Goal: Book appointment/travel/reservation

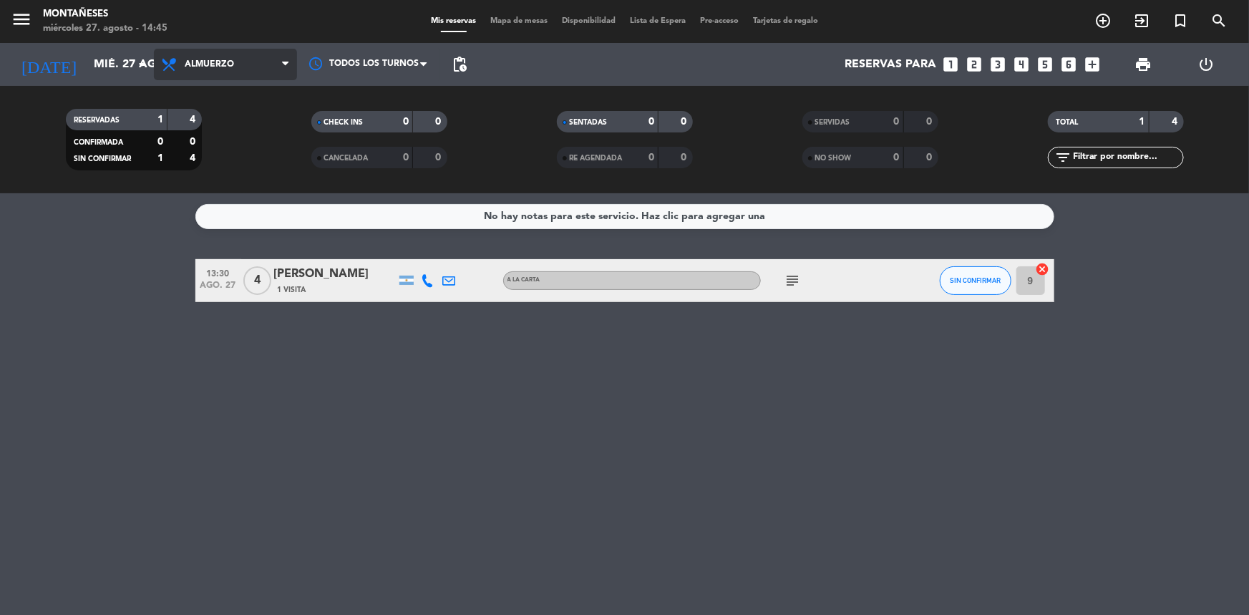
click at [236, 74] on span "Almuerzo" at bounding box center [225, 64] width 143 height 31
click at [228, 155] on div "menu Montañeses [DATE] 27. agosto - 14:45 Mis reservas Mapa de mesas Disponibil…" at bounding box center [624, 96] width 1249 height 193
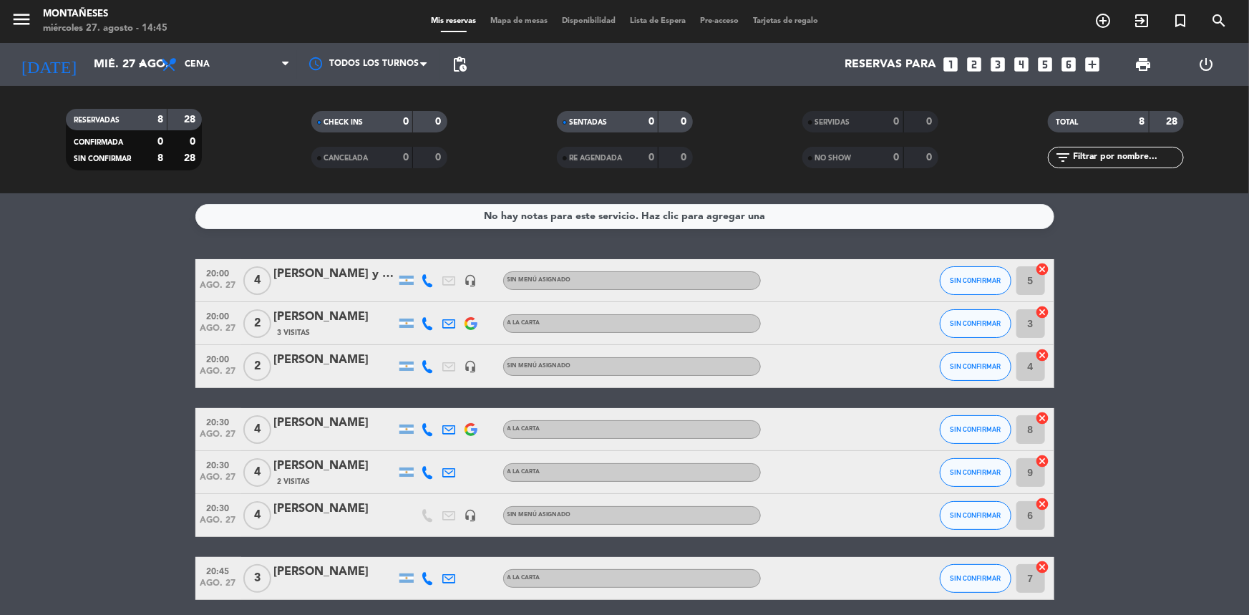
click at [1023, 64] on icon "looks_4" at bounding box center [1021, 64] width 19 height 19
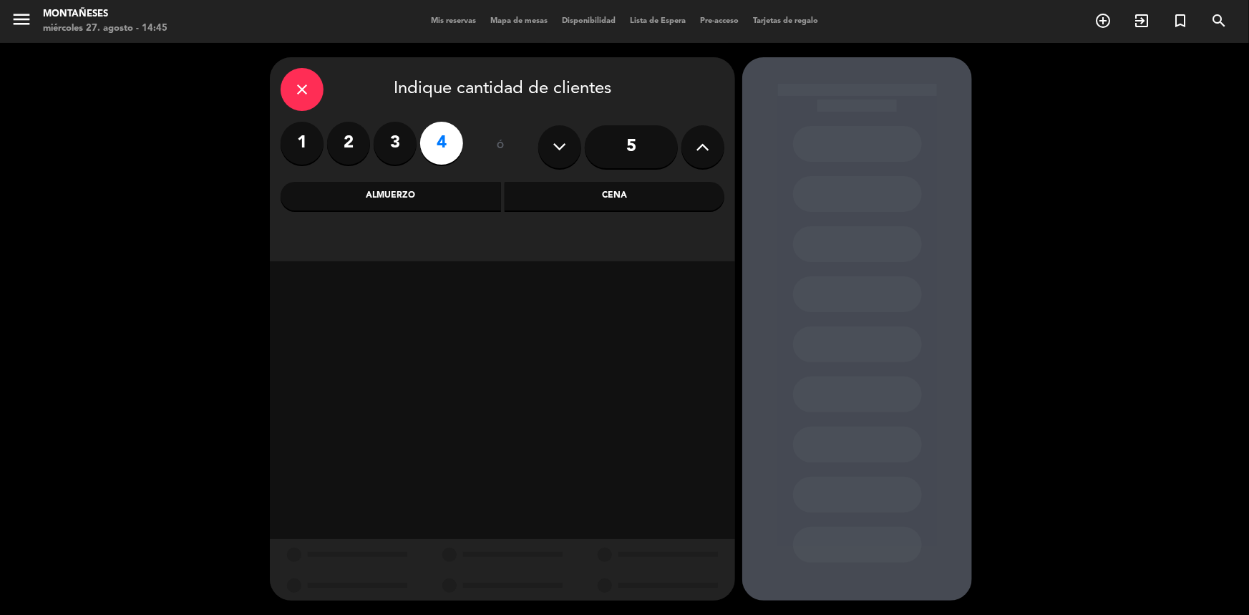
click at [543, 188] on div "Cena" at bounding box center [615, 196] width 220 height 29
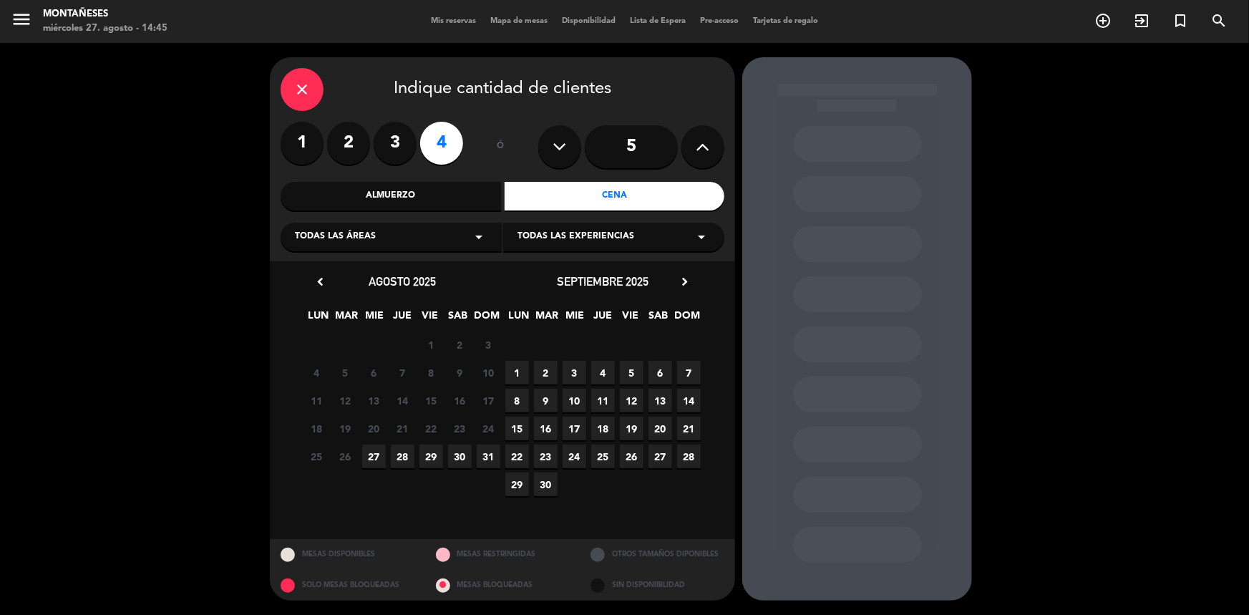
click at [397, 459] on span "28" at bounding box center [403, 456] width 24 height 24
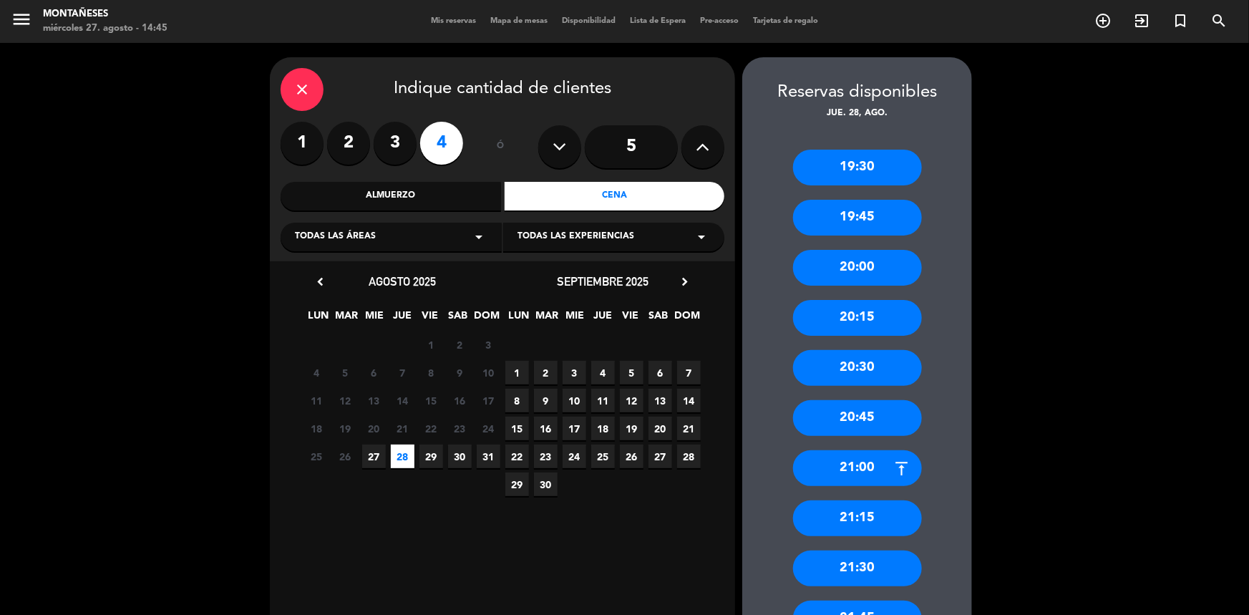
click at [867, 470] on div "21:00" at bounding box center [857, 468] width 129 height 36
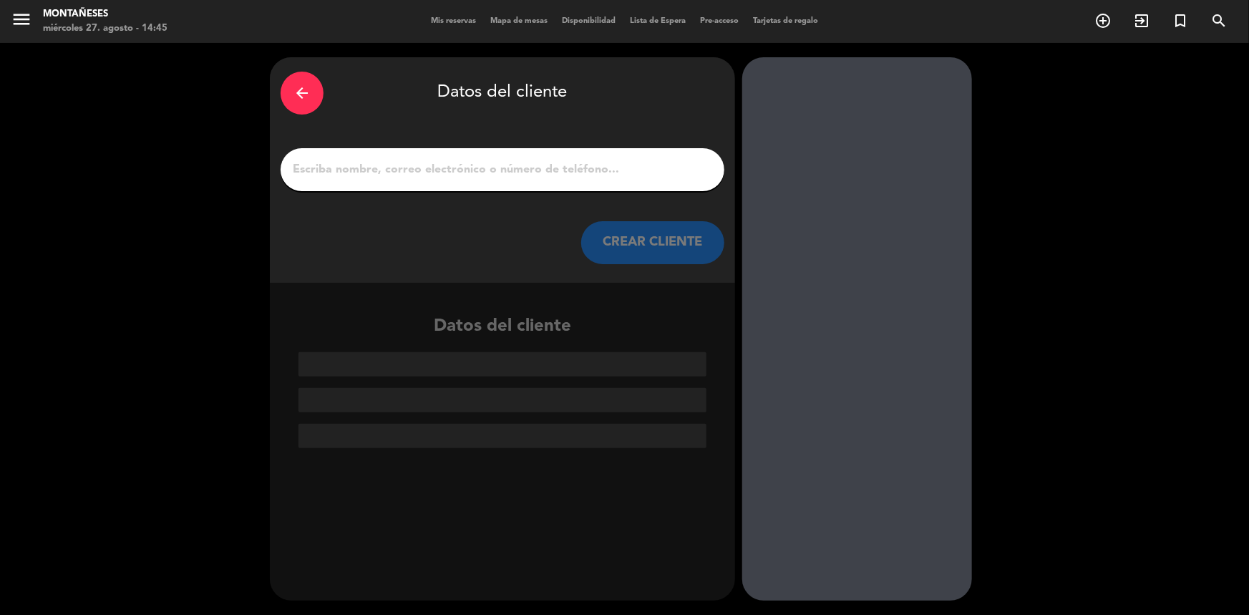
click at [325, 163] on input "1" at bounding box center [502, 170] width 422 height 20
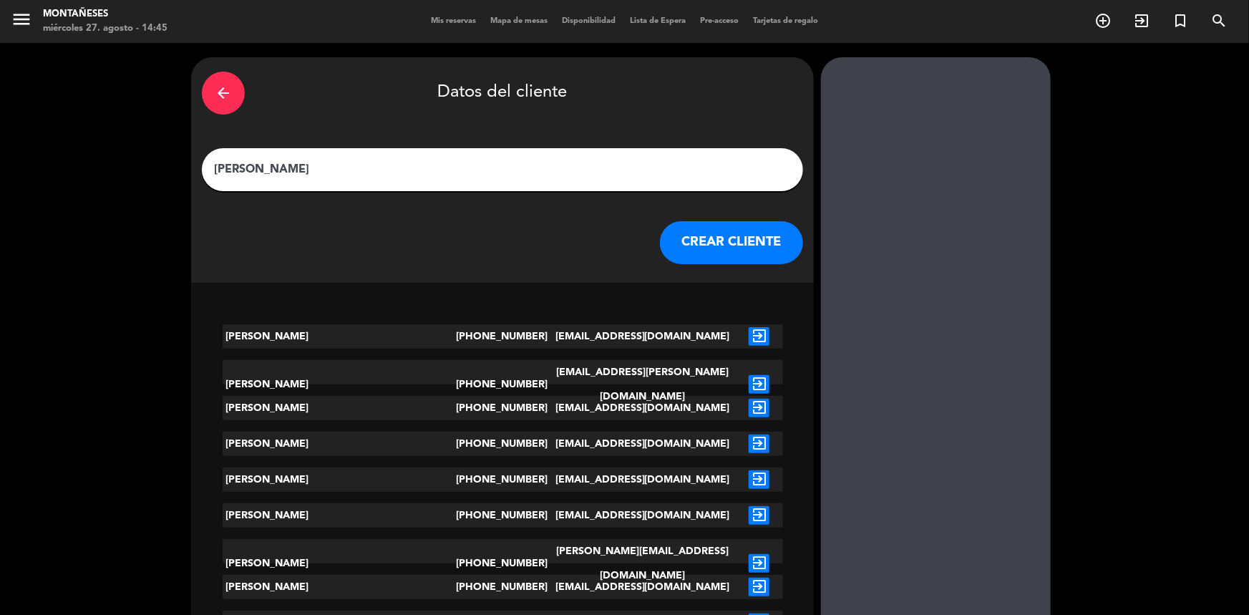
type input "[PERSON_NAME]"
click at [660, 251] on button "CREAR CLIENTE" at bounding box center [731, 242] width 143 height 43
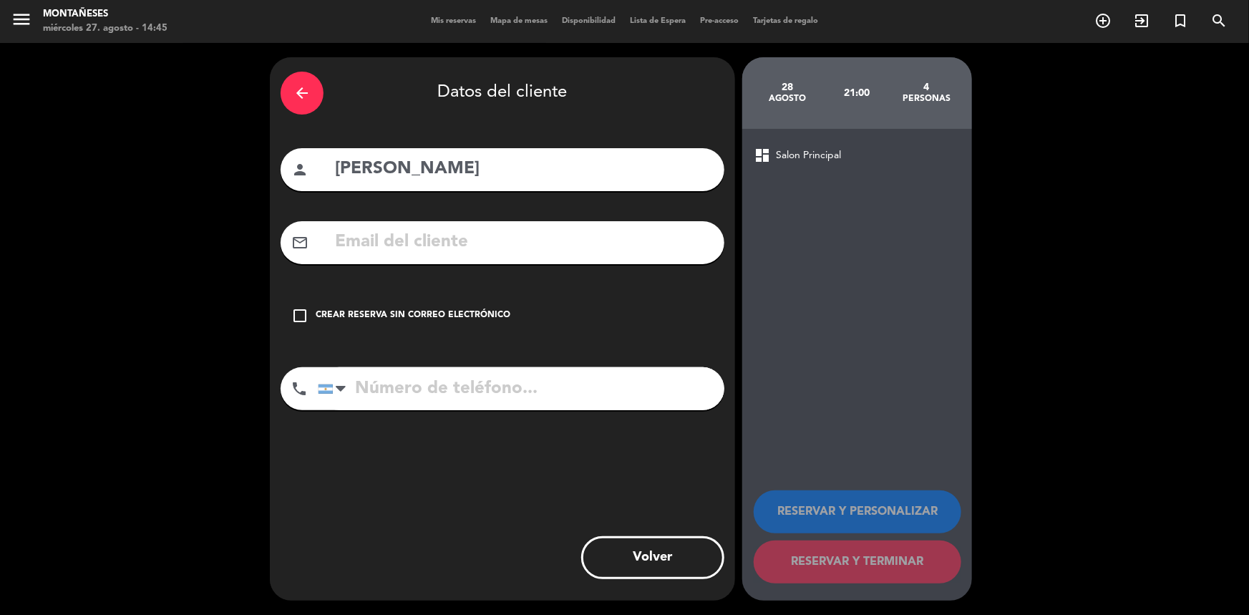
click at [294, 316] on icon "check_box_outline_blank" at bounding box center [299, 315] width 17 height 17
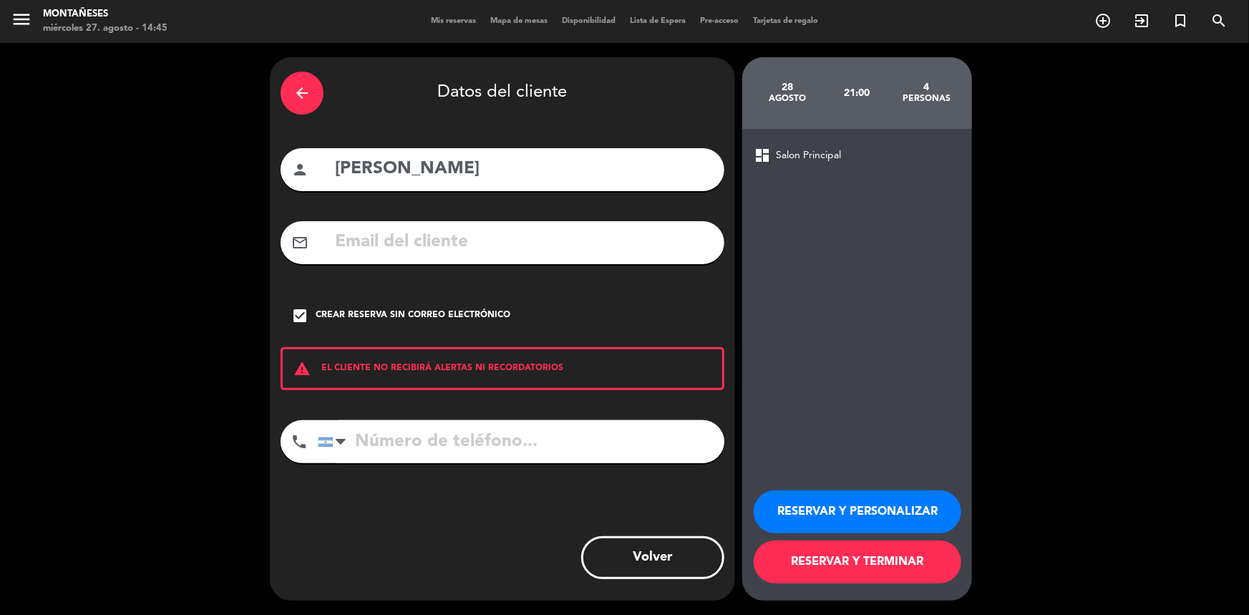
click at [853, 578] on button "RESERVAR Y TERMINAR" at bounding box center [858, 561] width 208 height 43
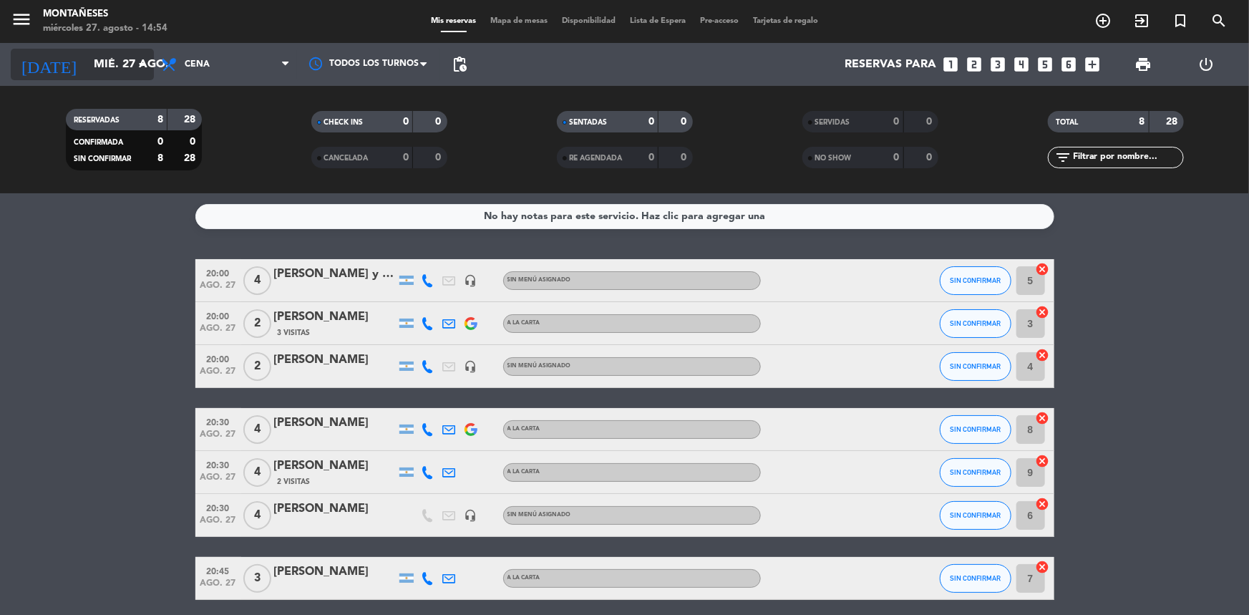
click at [137, 59] on icon "arrow_drop_down" at bounding box center [141, 64] width 17 height 17
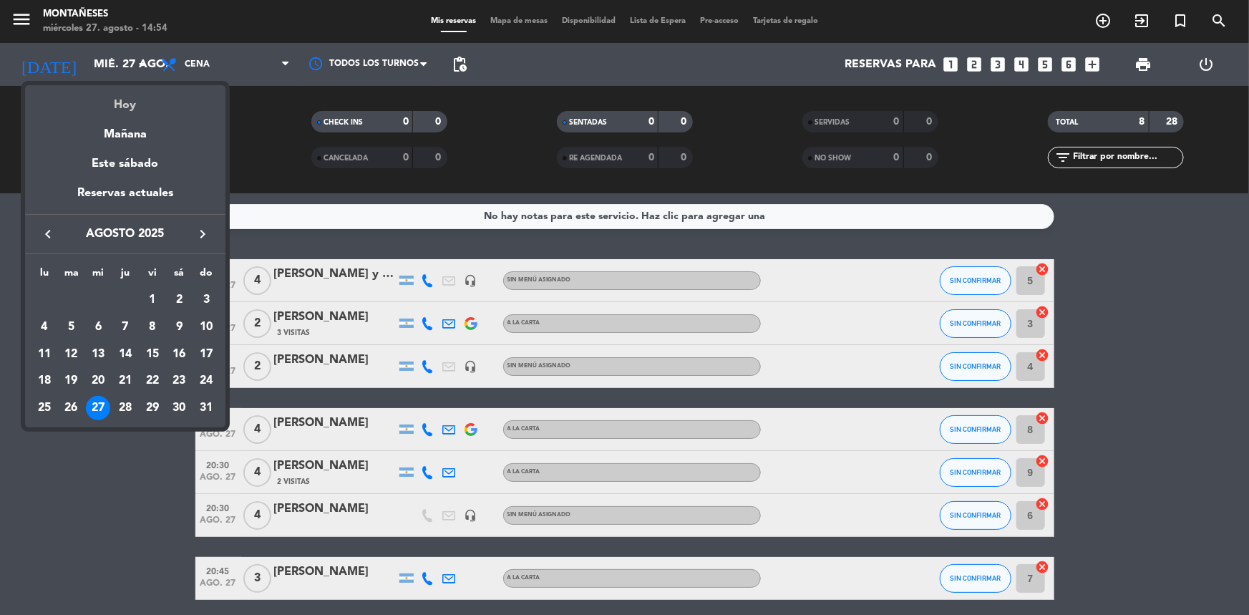
click at [149, 99] on div "Hoy" at bounding box center [125, 99] width 200 height 29
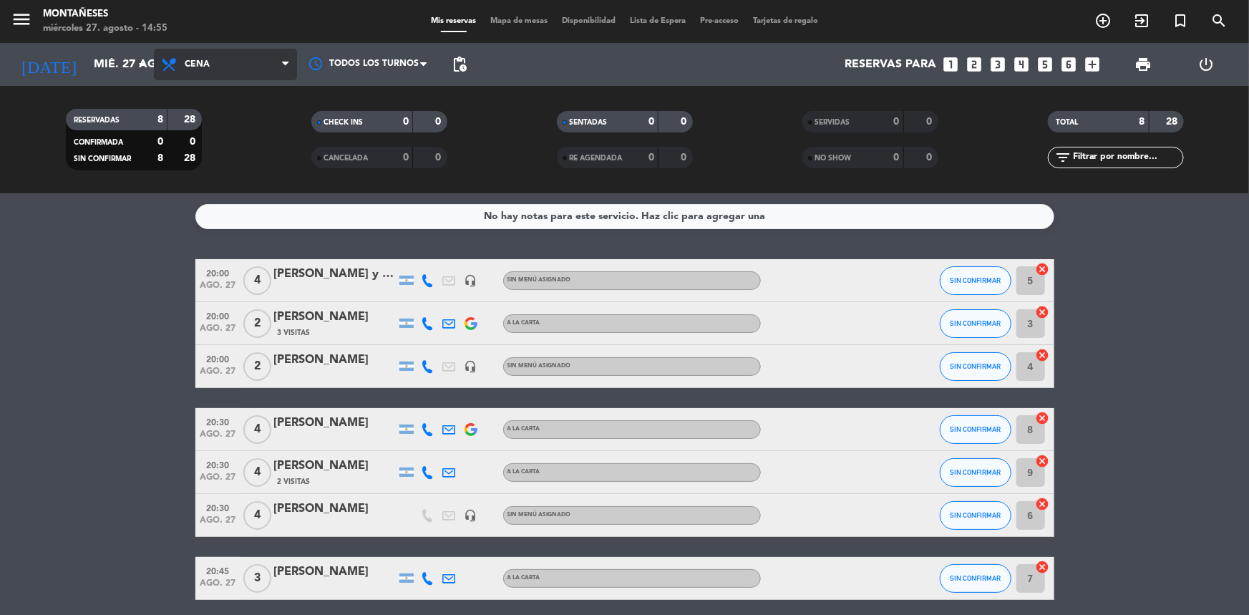
click at [220, 68] on span "Cena" at bounding box center [225, 64] width 143 height 31
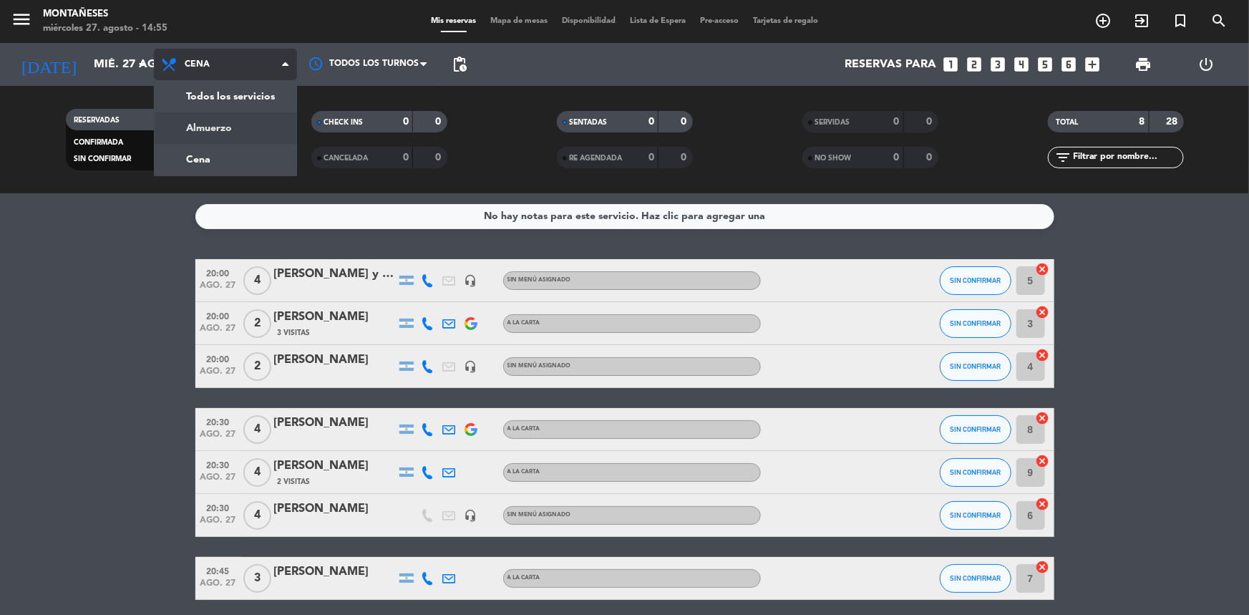
click at [254, 128] on div "menu Montañeses [DATE] 27. agosto - 14:55 Mis reservas Mapa de mesas Disponibil…" at bounding box center [624, 96] width 1249 height 193
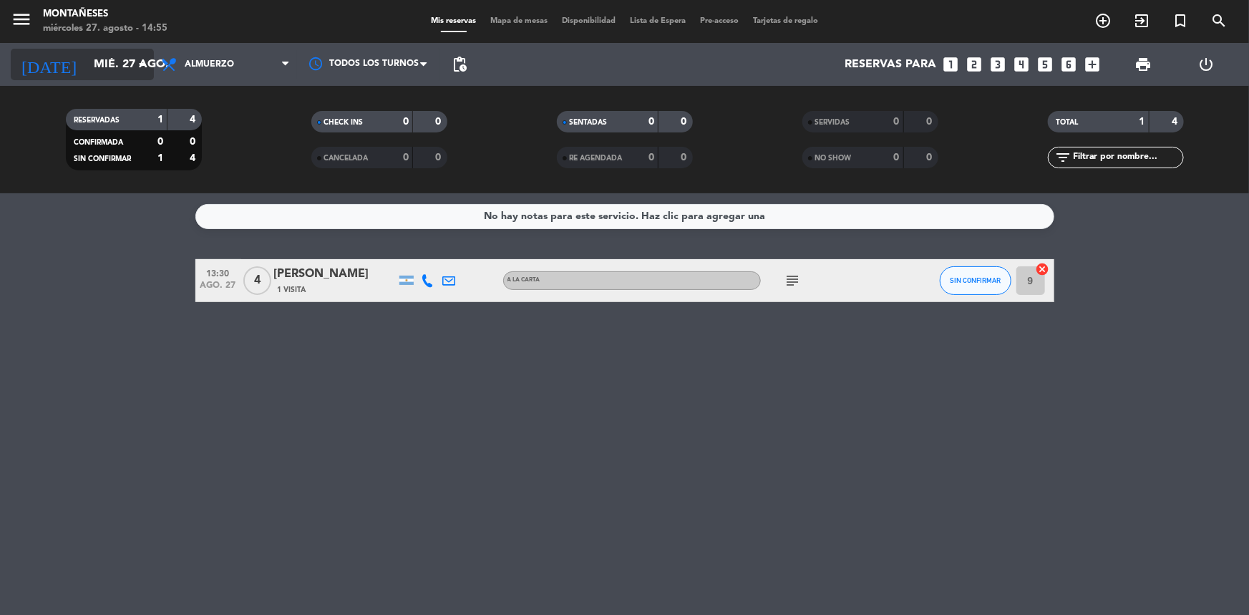
click at [136, 61] on icon "arrow_drop_down" at bounding box center [141, 64] width 17 height 17
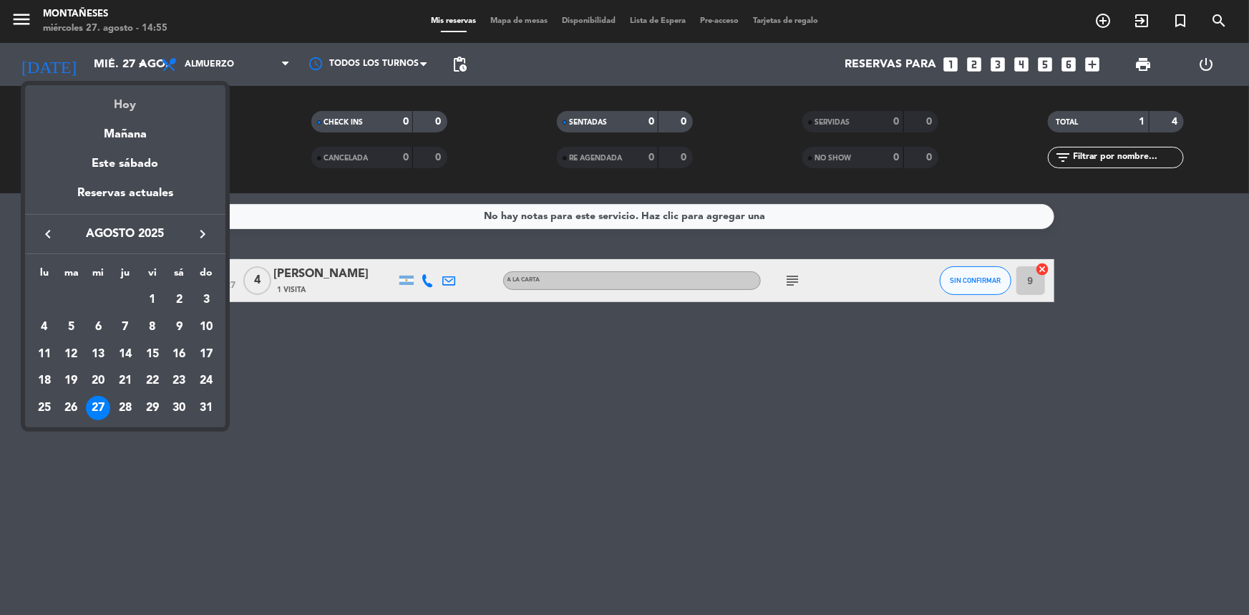
click at [140, 102] on div "Hoy" at bounding box center [125, 99] width 200 height 29
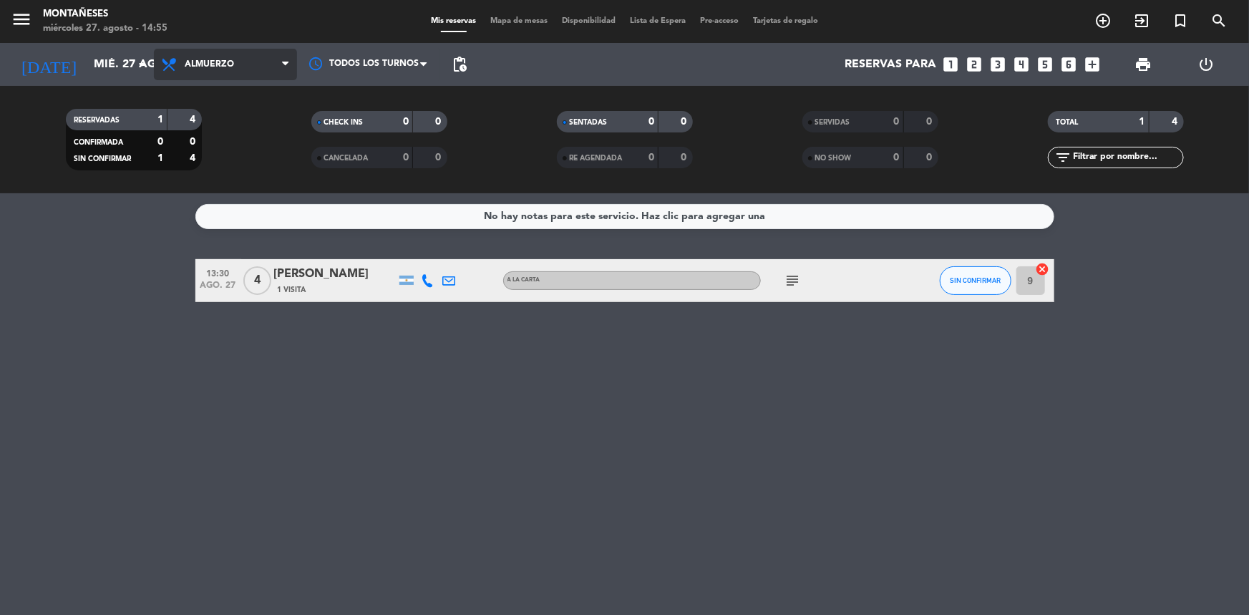
click at [255, 50] on span "Almuerzo" at bounding box center [225, 64] width 143 height 31
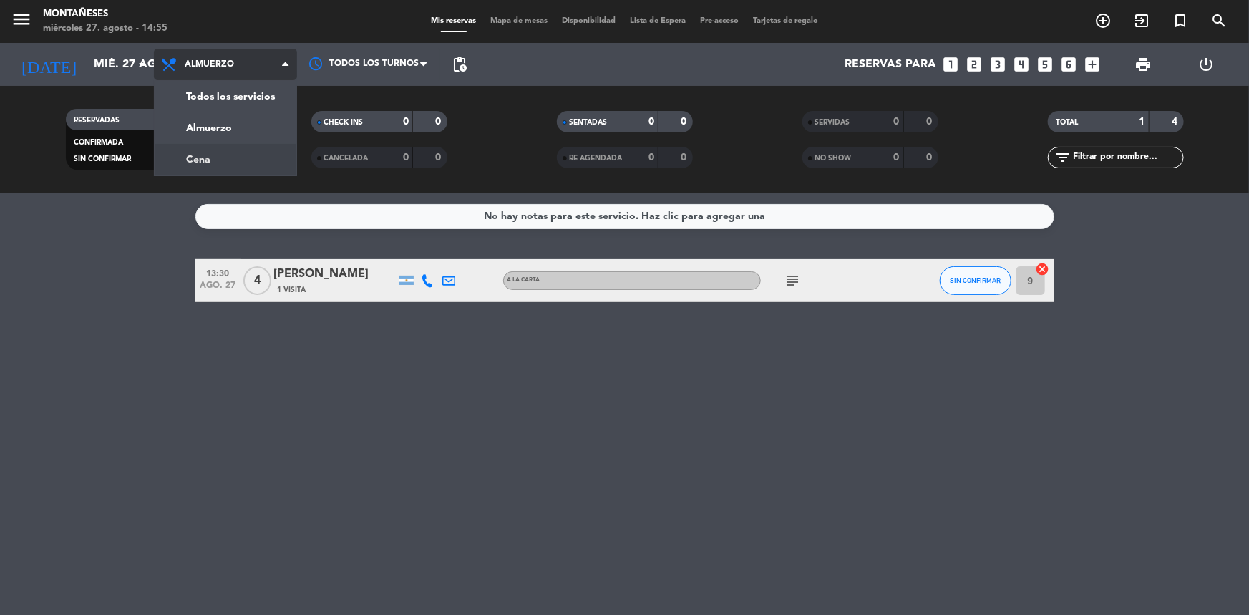
click at [256, 155] on div "menu Montañeses [DATE] 27. agosto - 14:55 Mis reservas Mapa de mesas Disponibil…" at bounding box center [624, 96] width 1249 height 193
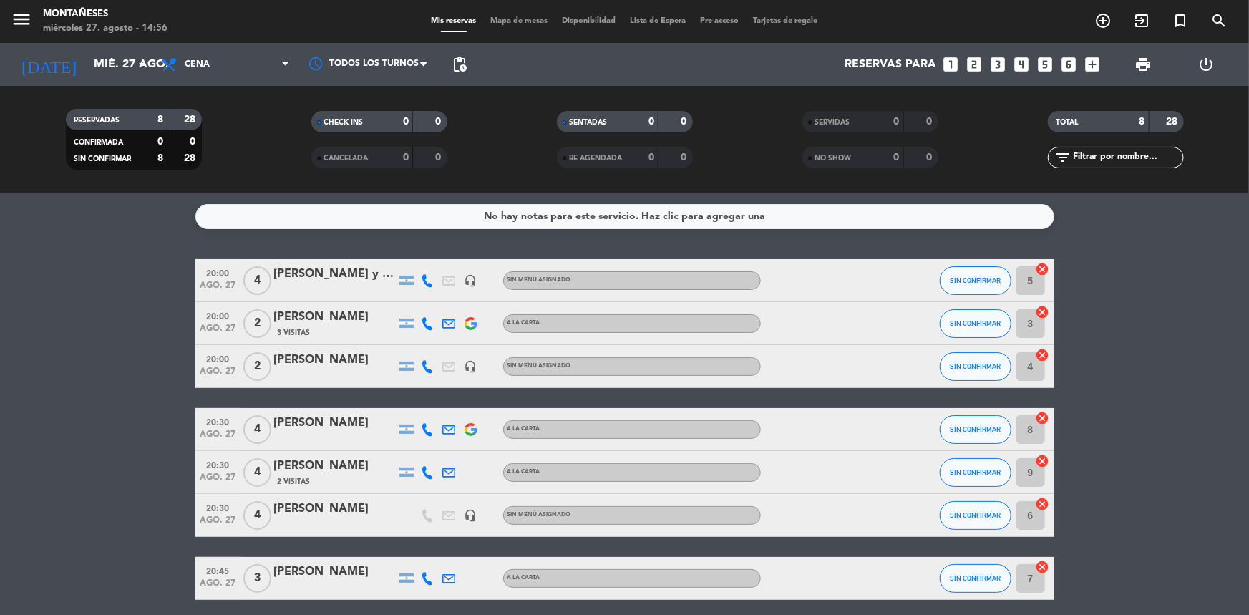
click at [149, 295] on bookings-row "20:00 [DATE] 4 [PERSON_NAME] y [PERSON_NAME] headset_mic Sin menú asignado SIN …" at bounding box center [624, 461] width 1249 height 404
